Goal: Task Accomplishment & Management: Complete application form

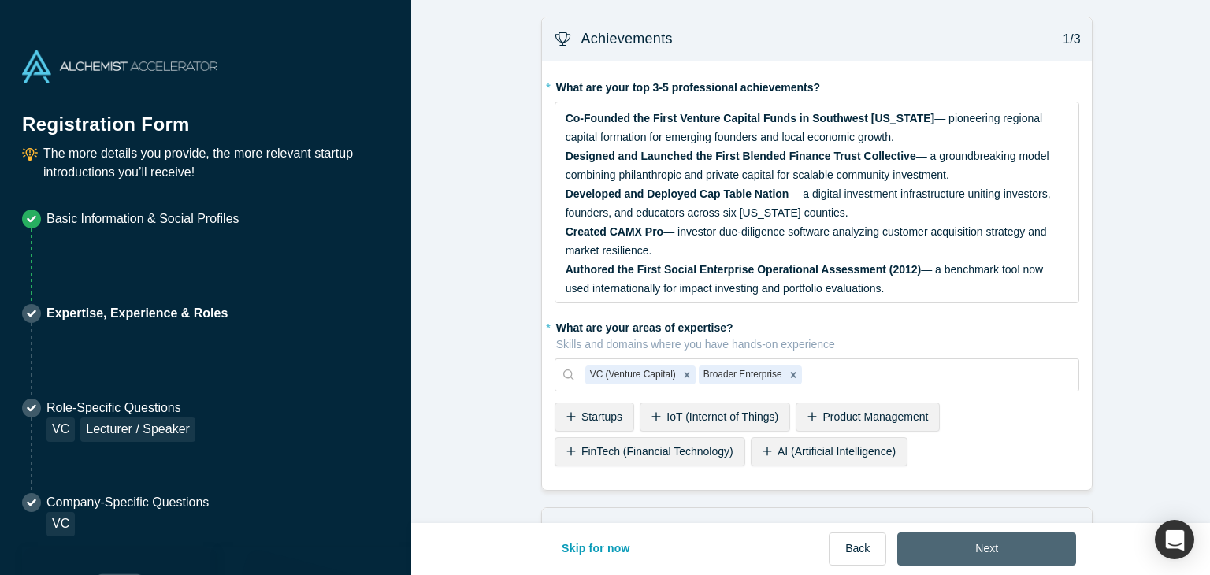
click at [962, 543] on button "Next" at bounding box center [986, 548] width 179 height 33
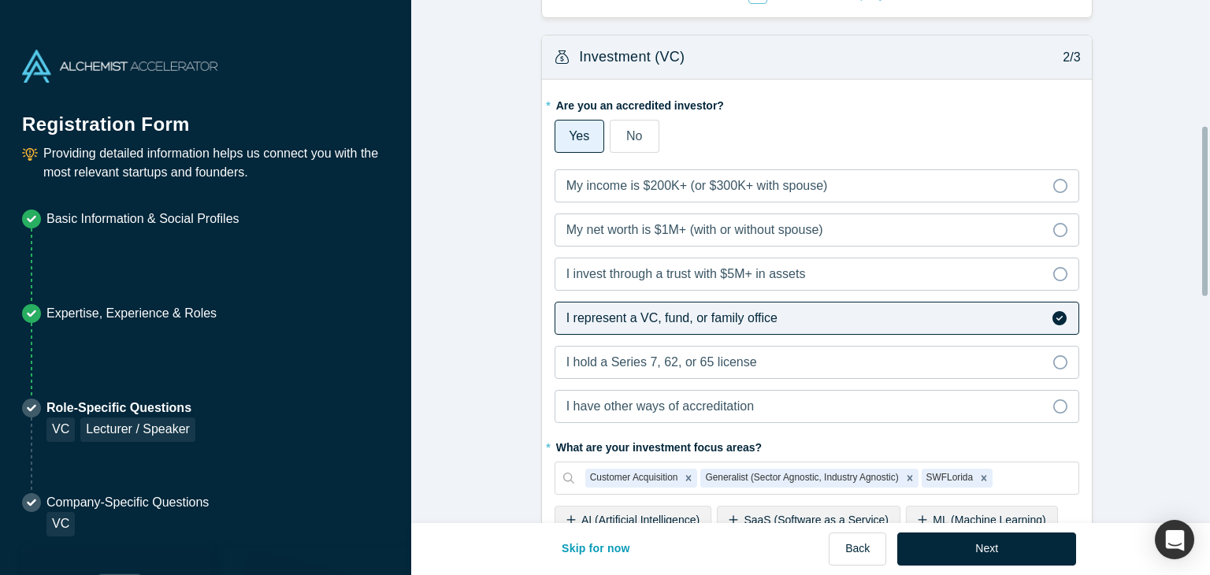
scroll to position [394, 0]
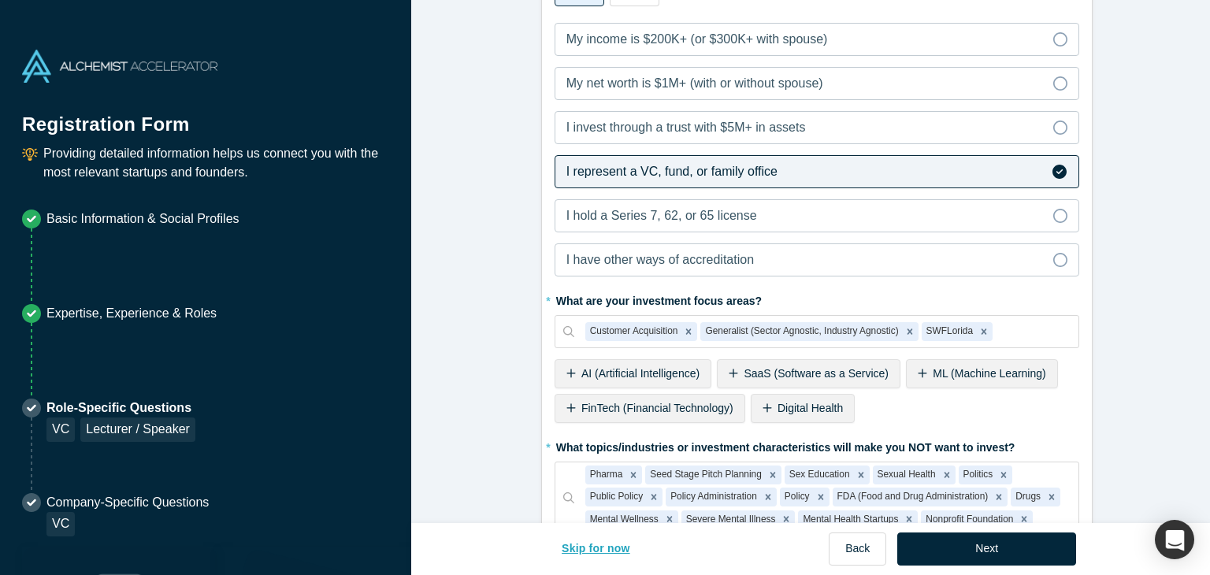
click at [580, 547] on button "Skip for now" at bounding box center [596, 548] width 102 height 33
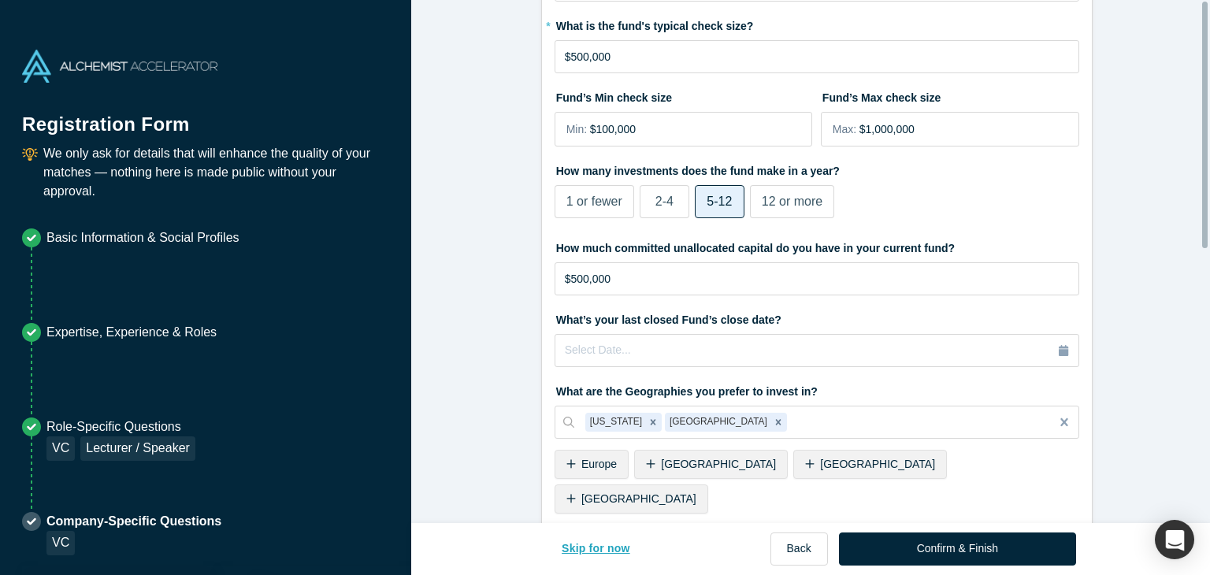
scroll to position [0, 0]
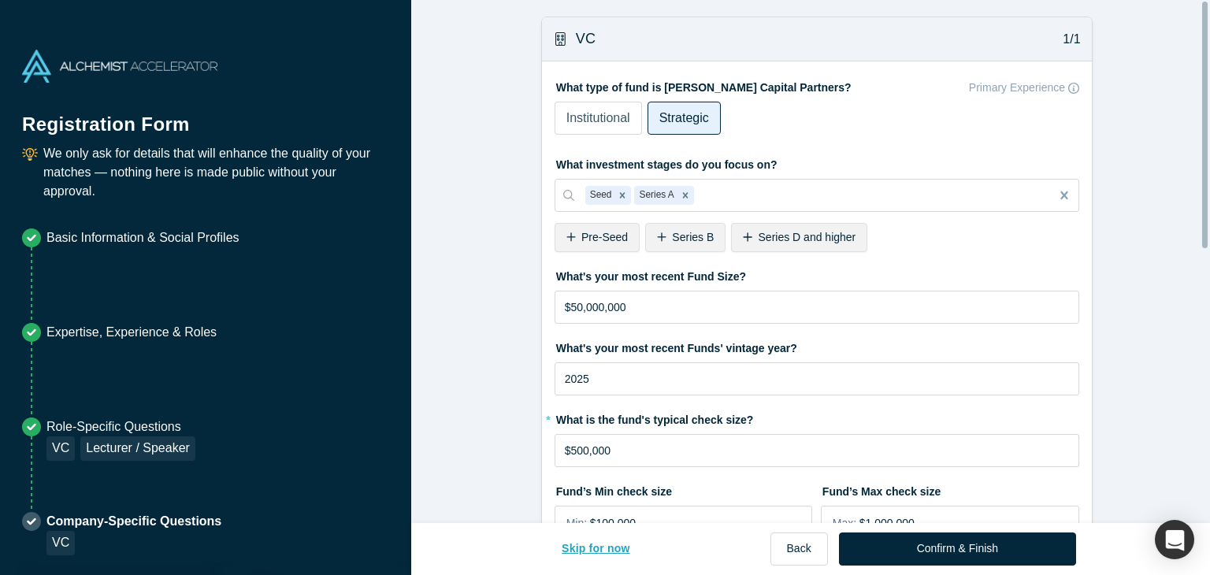
click at [580, 547] on button "Skip for now" at bounding box center [596, 548] width 102 height 33
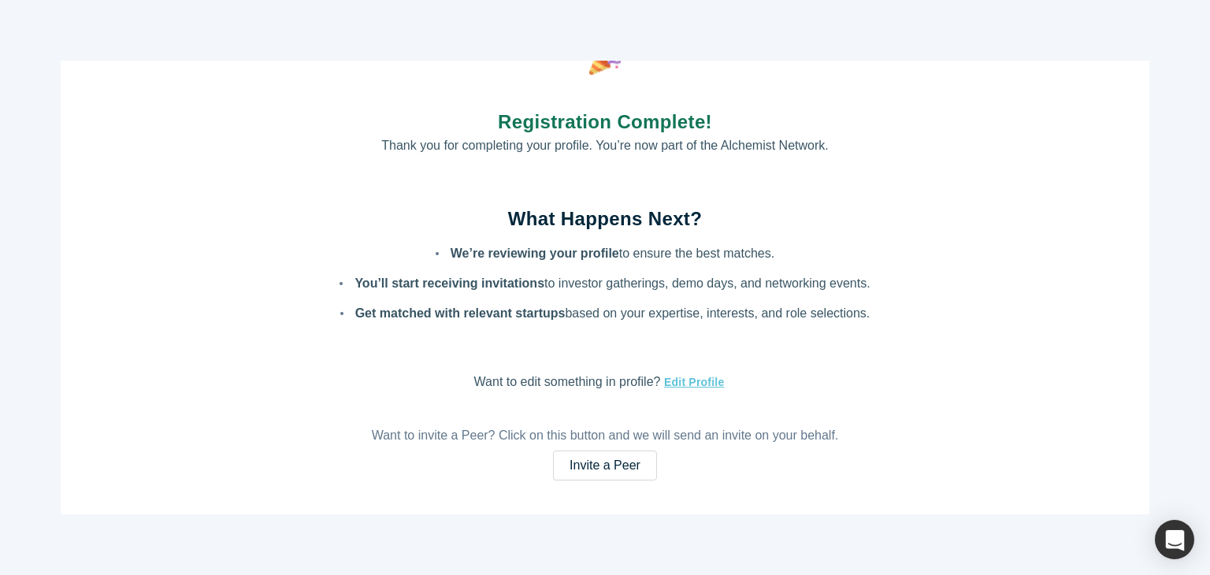
click at [1056, 538] on div "Registration Complete! Thank you for completing your profile. You’re now part o…" at bounding box center [605, 287] width 1210 height 575
